Goal: Task Accomplishment & Management: Complete application form

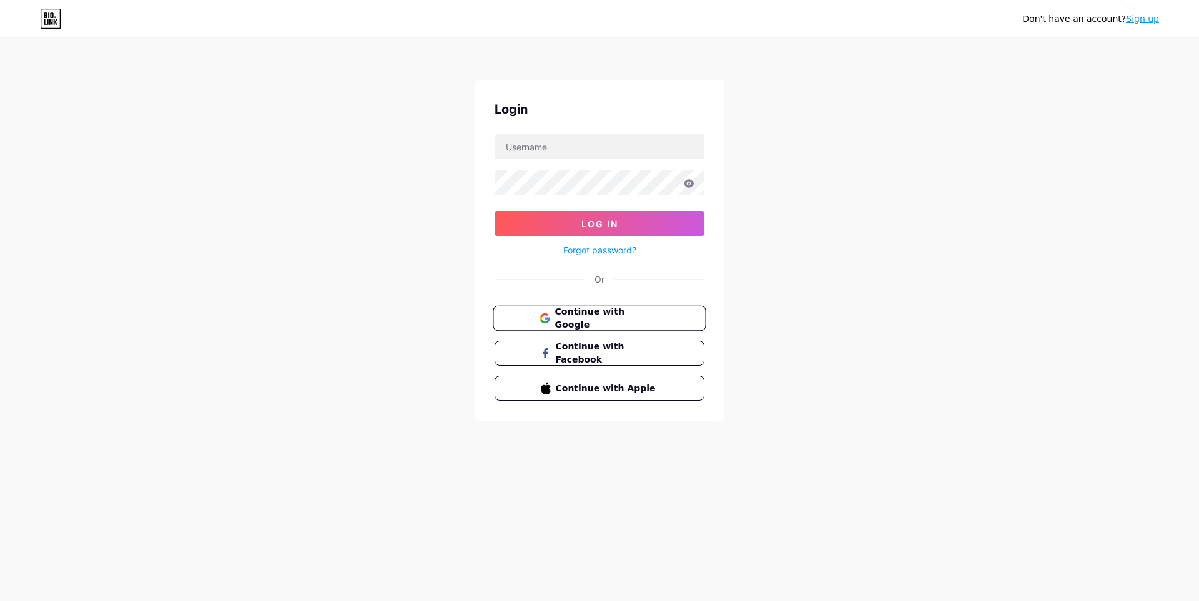
click at [589, 317] on span "Continue with Google" at bounding box center [606, 318] width 104 height 27
